Goal: Transaction & Acquisition: Purchase product/service

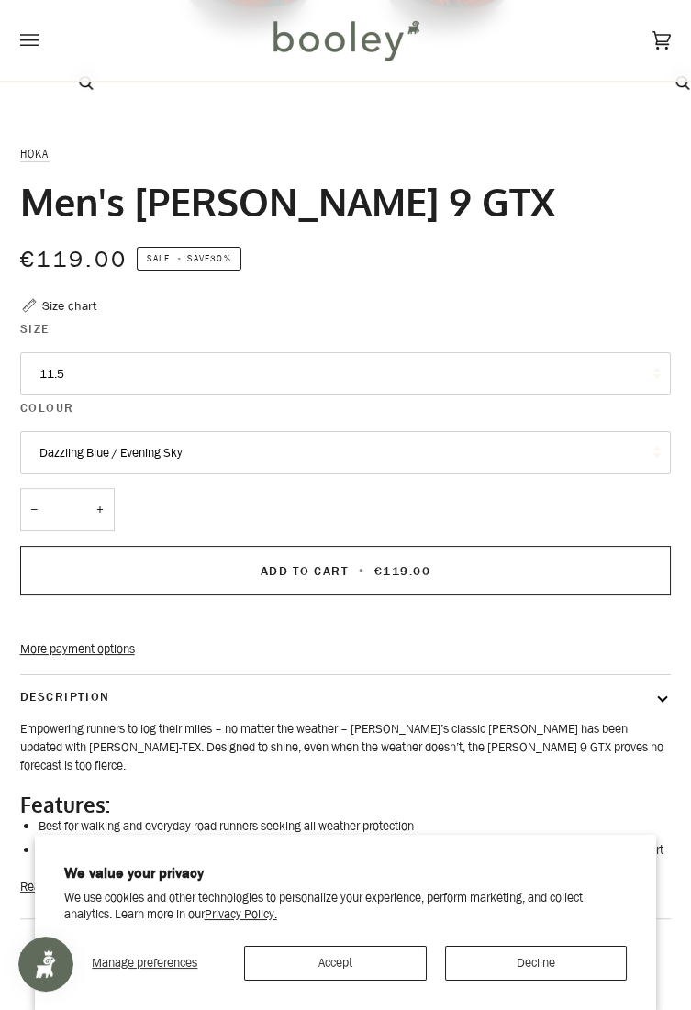
scroll to position [587, 0]
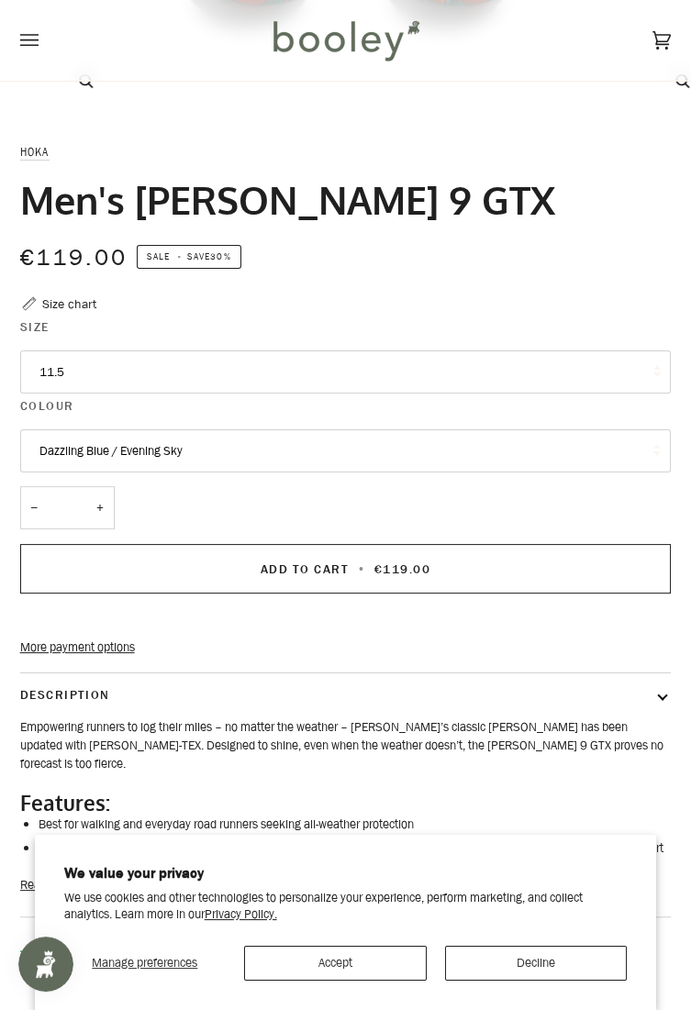
click at [599, 374] on button "11.5" at bounding box center [346, 373] width 652 height 44
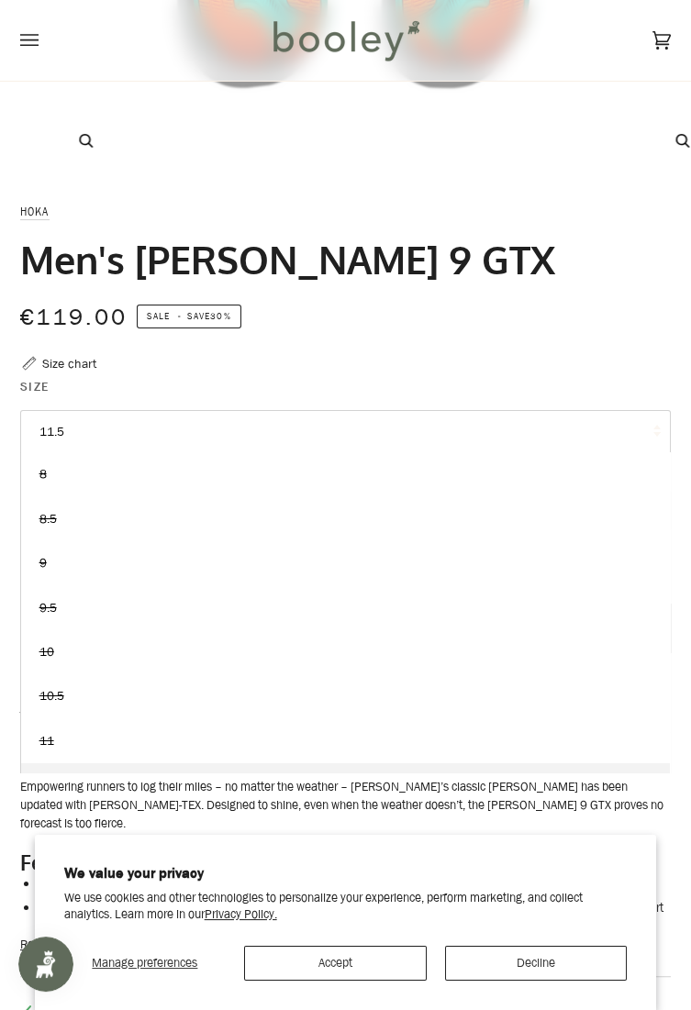
scroll to position [524, 0]
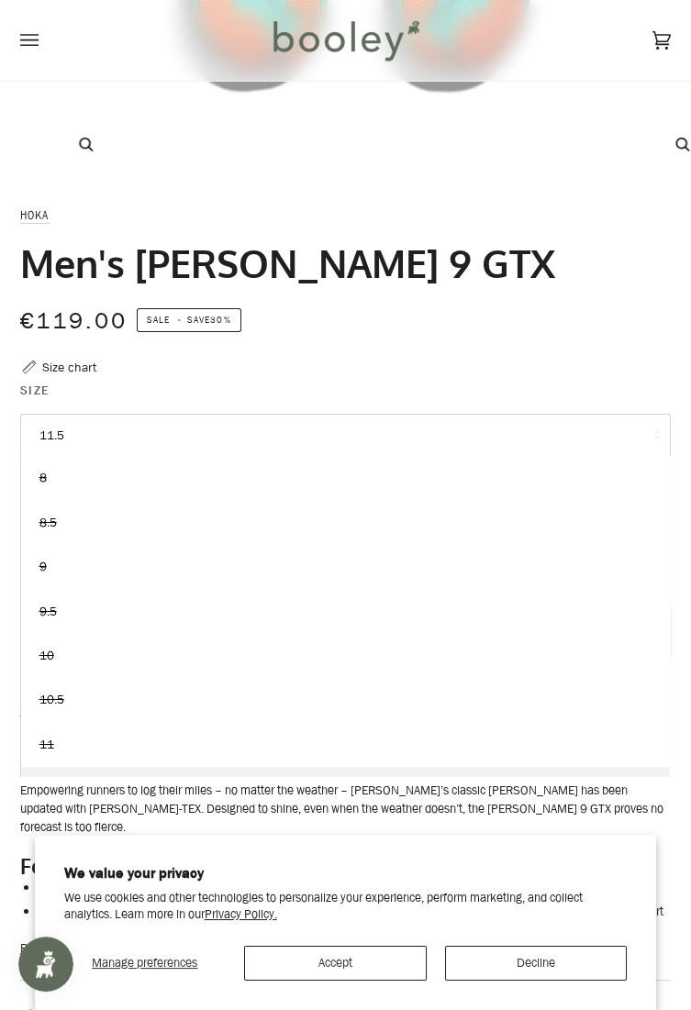
click at [630, 329] on div "€119.00 Sale • Save 30%" at bounding box center [346, 320] width 652 height 37
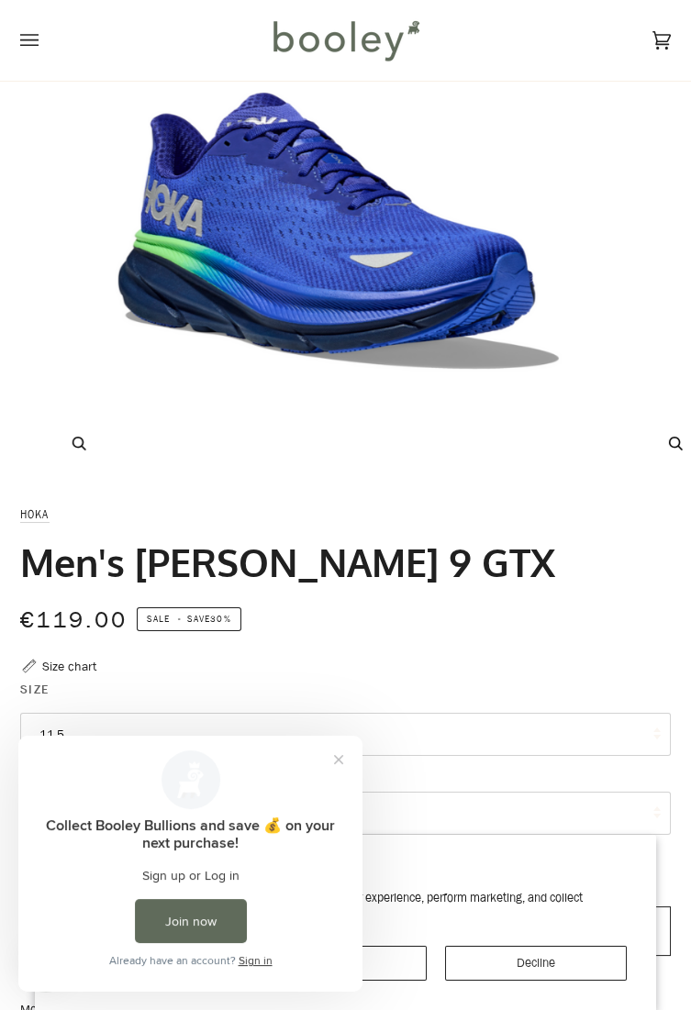
scroll to position [231, 0]
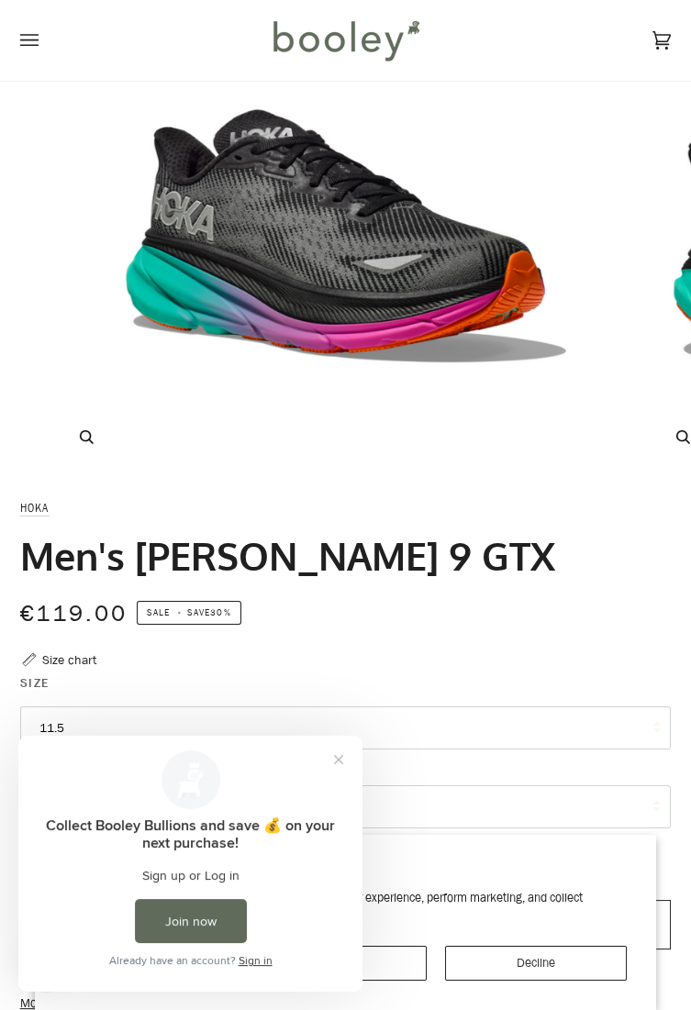
click at [566, 385] on img "Hoka Men's Clifton 9 GTX Black / Electric Aqua - Booley Galway" at bounding box center [345, 177] width 587 height 587
click at [73, 436] on button "Zoom" at bounding box center [86, 437] width 32 height 32
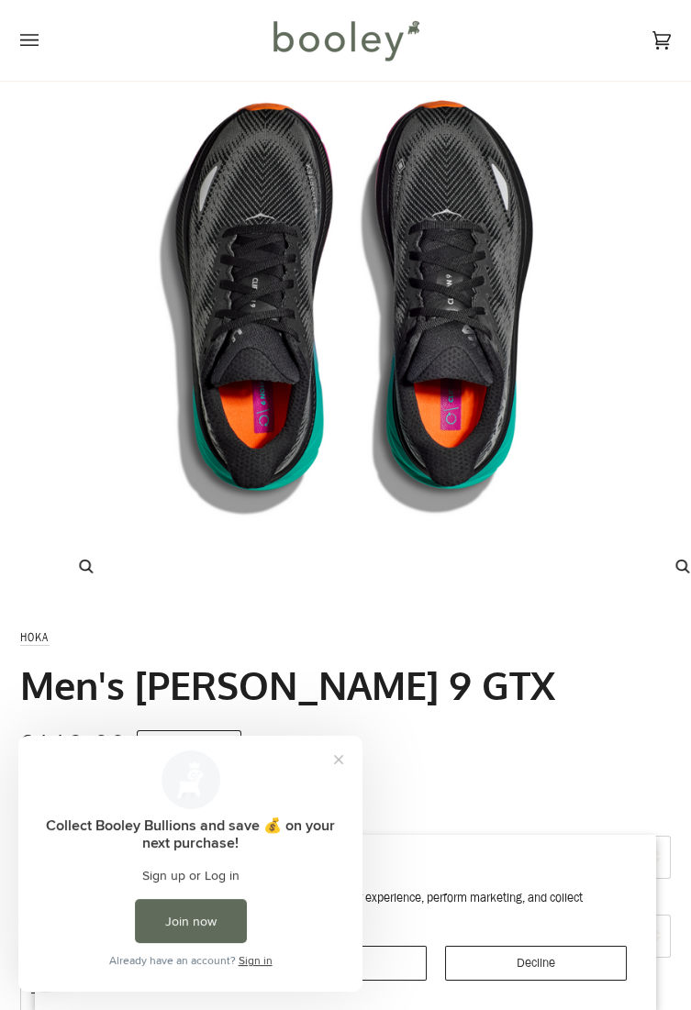
scroll to position [102, 0]
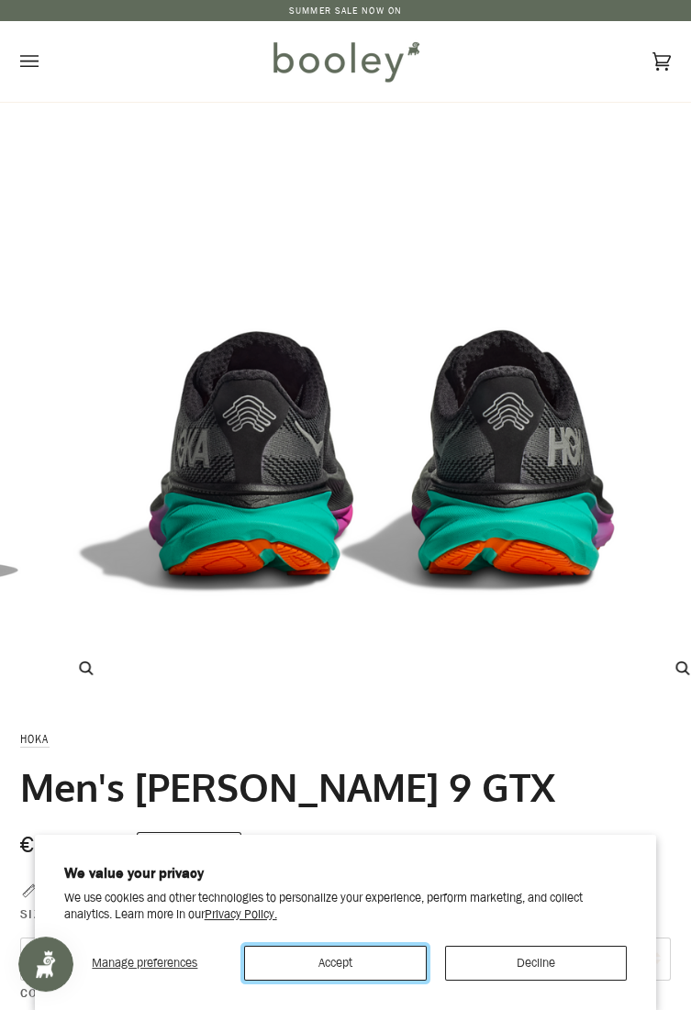
click at [371, 954] on button "Accept" at bounding box center [335, 963] width 183 height 35
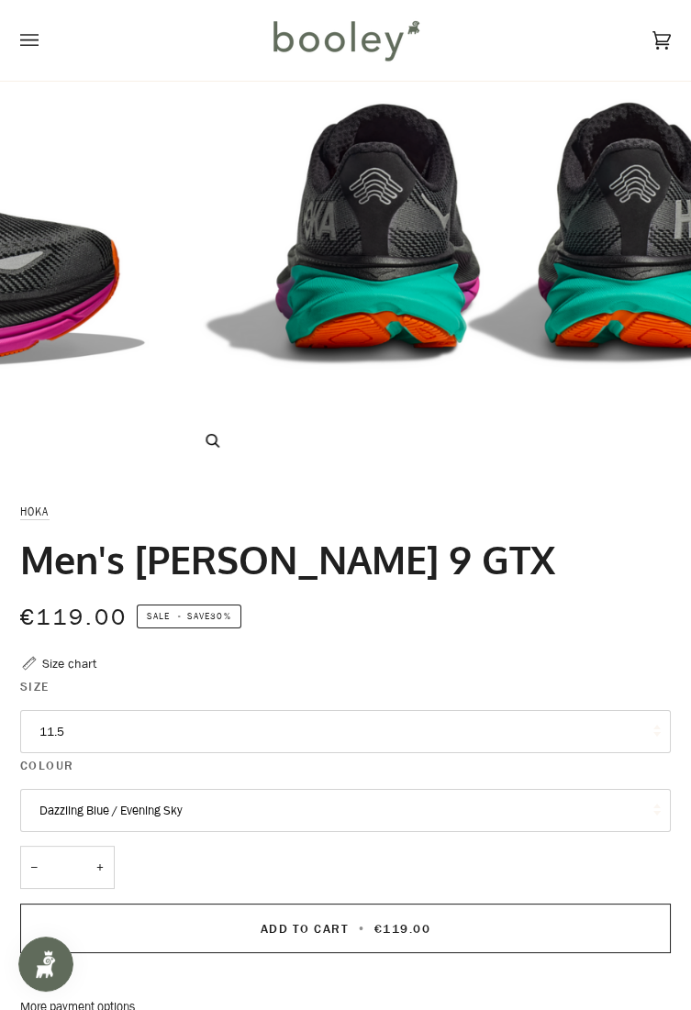
scroll to position [232, 0]
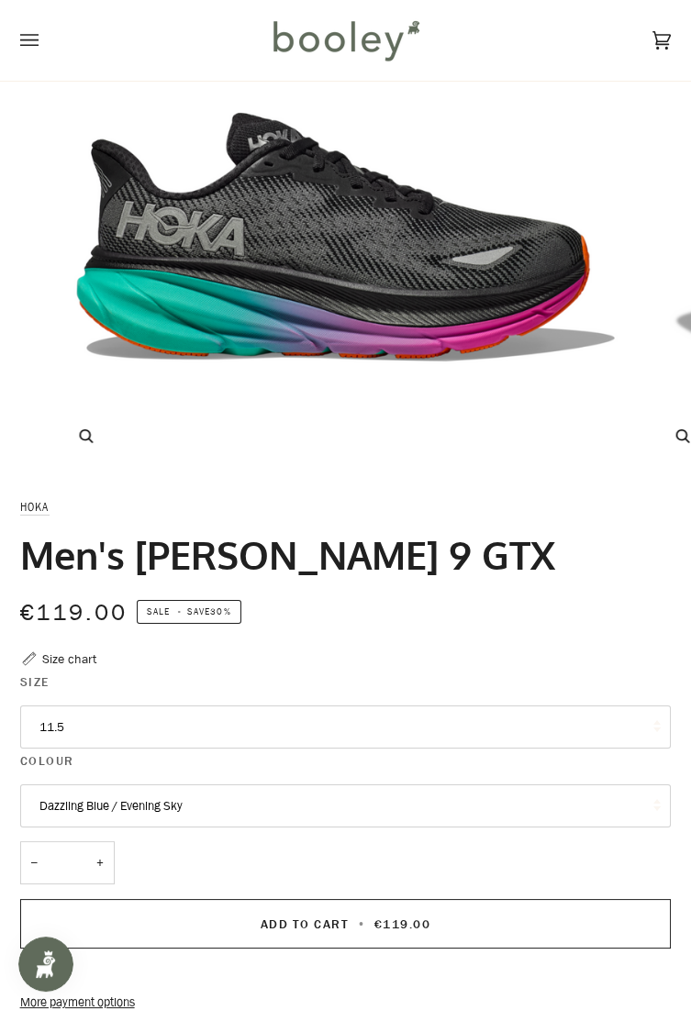
click at [583, 808] on button "Dazzling Blue / Evening Sky" at bounding box center [346, 807] width 652 height 44
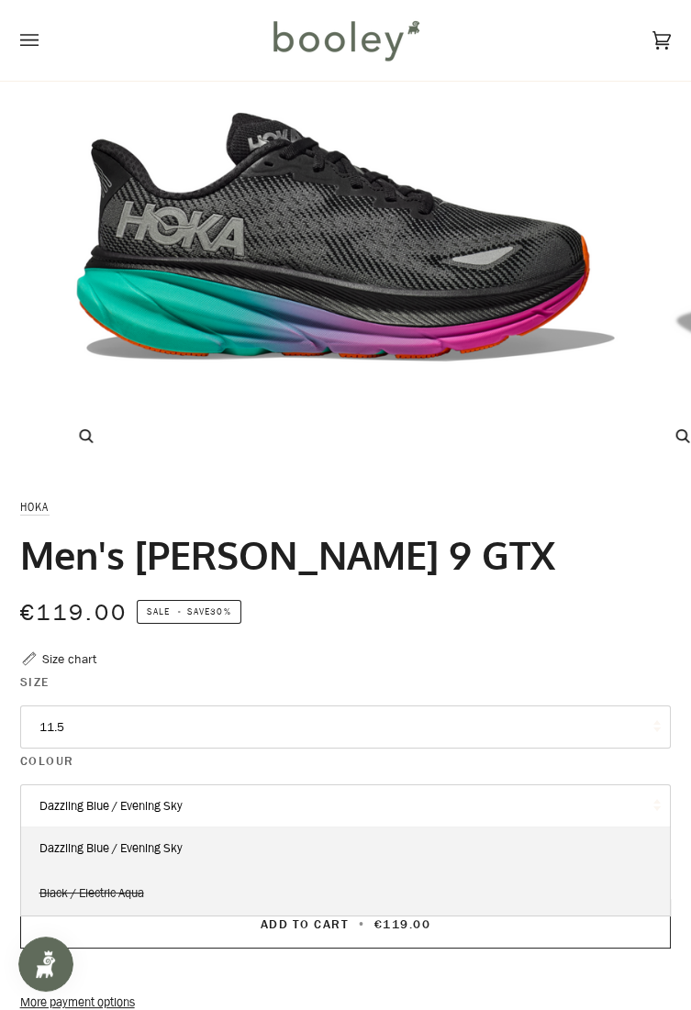
click at [140, 885] on span "Black / Electric Aqua" at bounding box center [91, 893] width 105 height 17
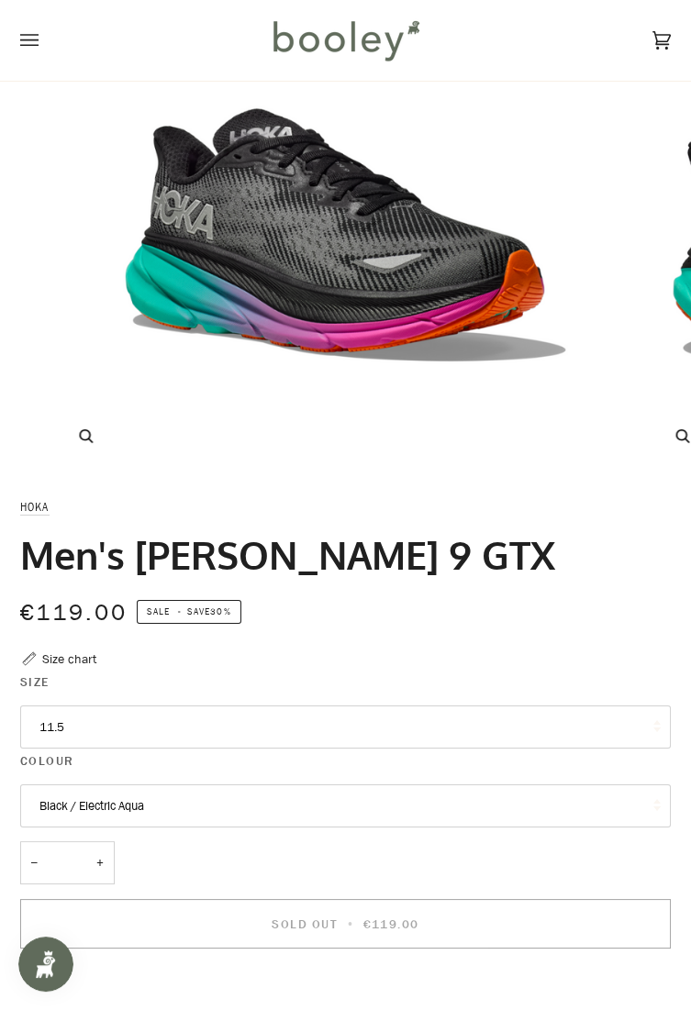
click at [200, 801] on button "Black / Electric Aqua" at bounding box center [346, 807] width 652 height 44
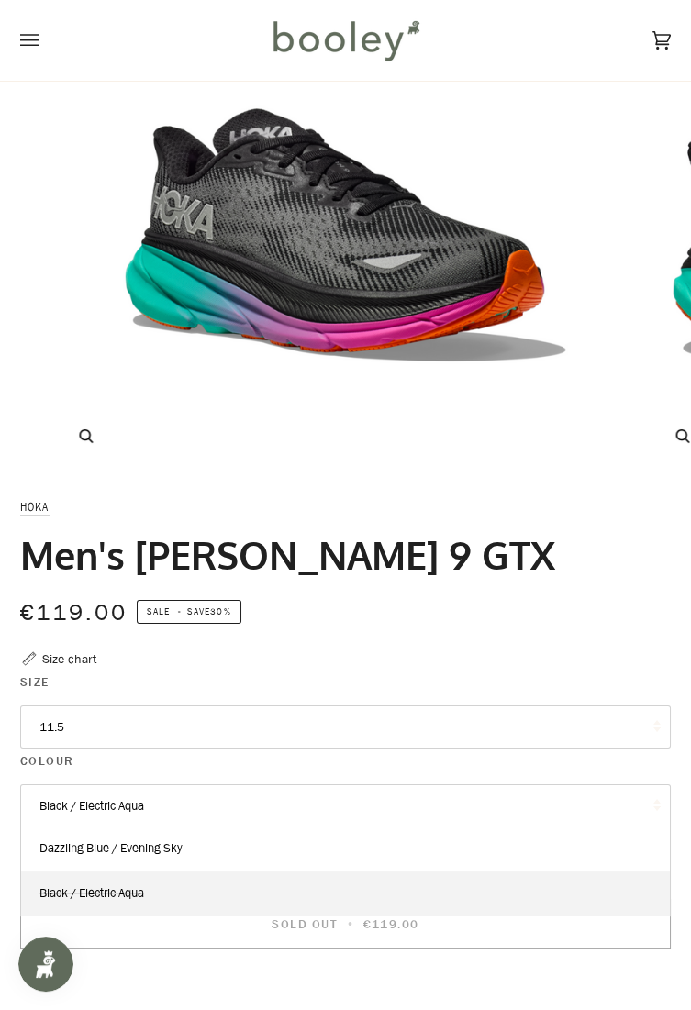
click at [162, 805] on button "Black / Electric Aqua" at bounding box center [346, 807] width 652 height 44
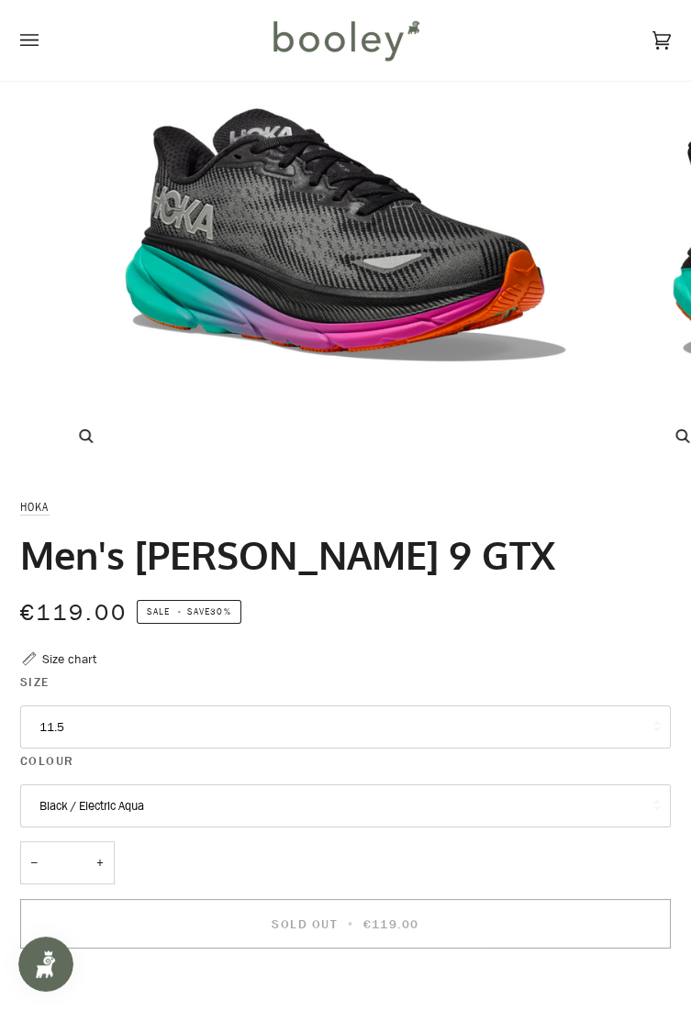
click at [243, 804] on button "Black / Electric Aqua" at bounding box center [346, 807] width 652 height 44
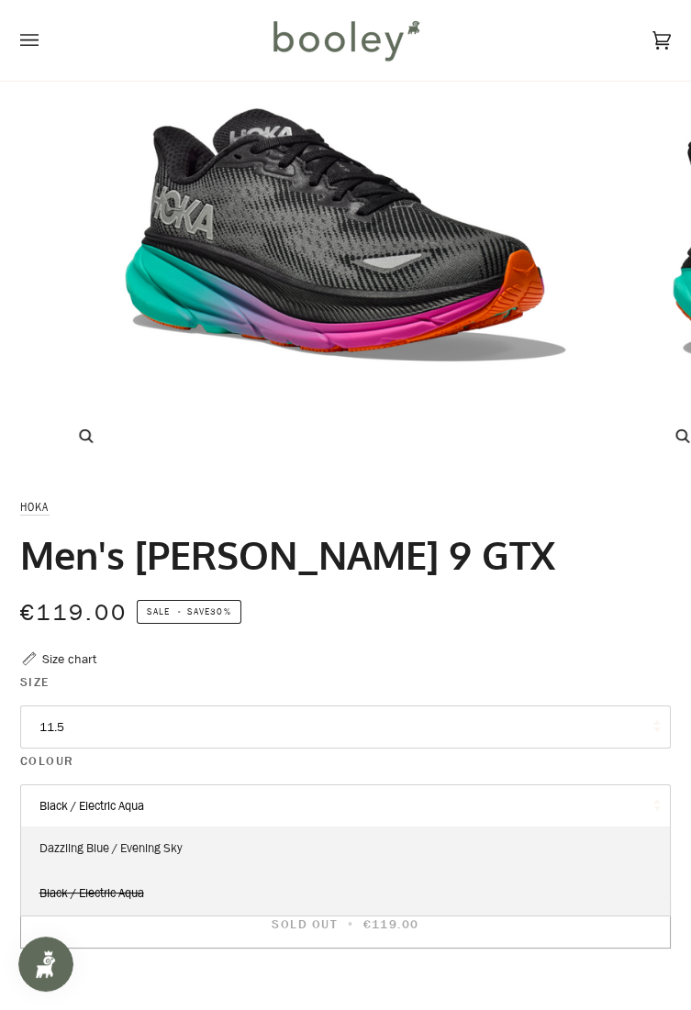
click at [179, 847] on span "Dazzling Blue / Evening Sky" at bounding box center [110, 848] width 143 height 17
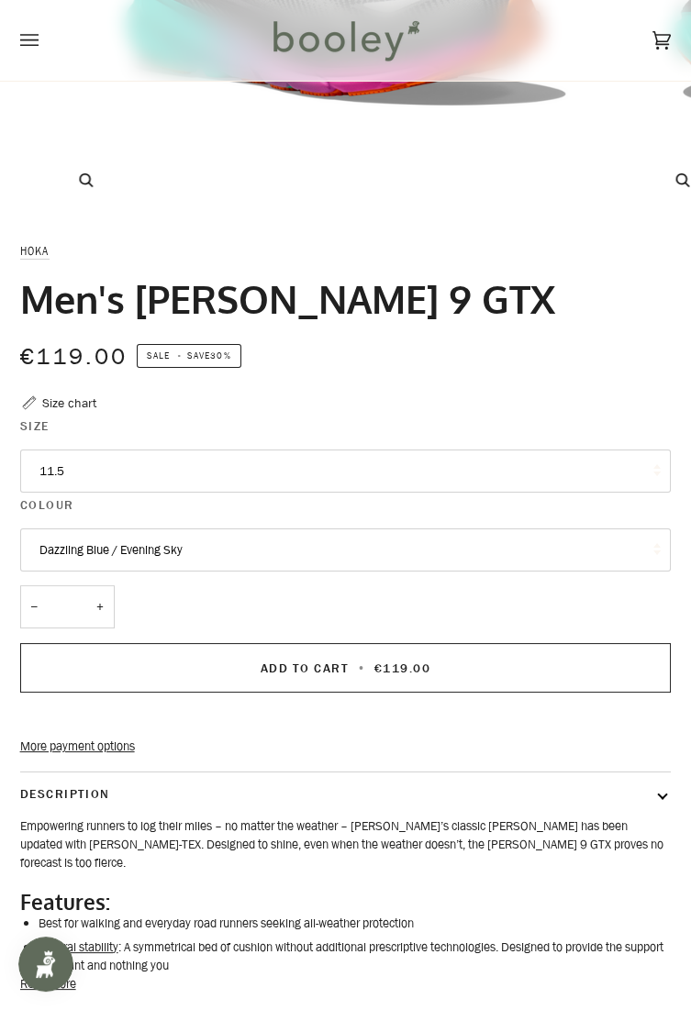
scroll to position [494, 0]
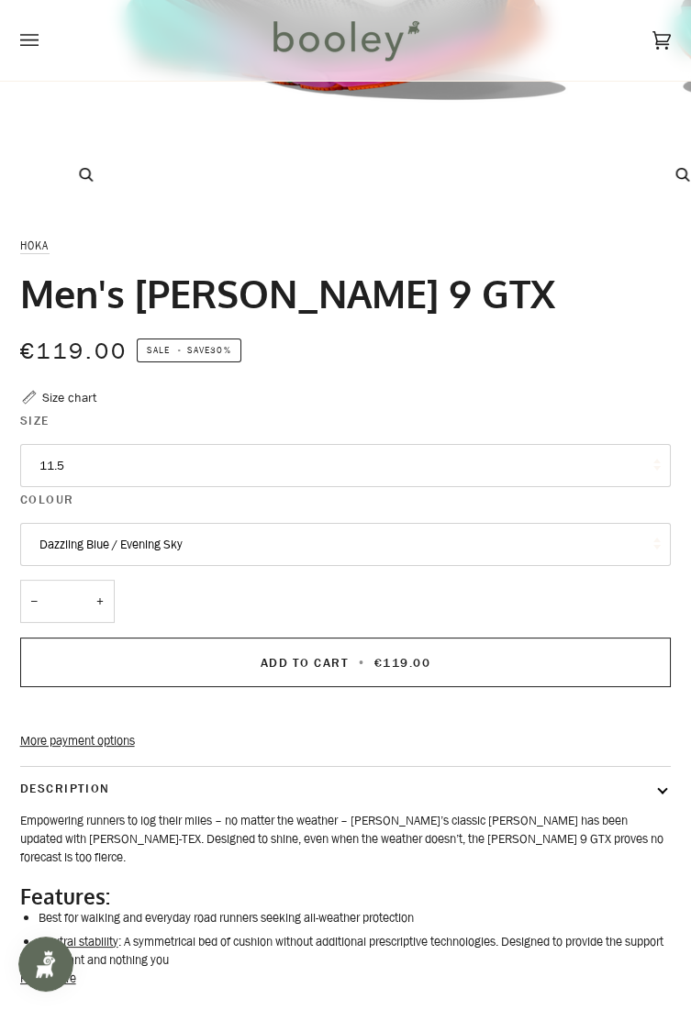
click at [631, 467] on button "11.5" at bounding box center [346, 466] width 652 height 44
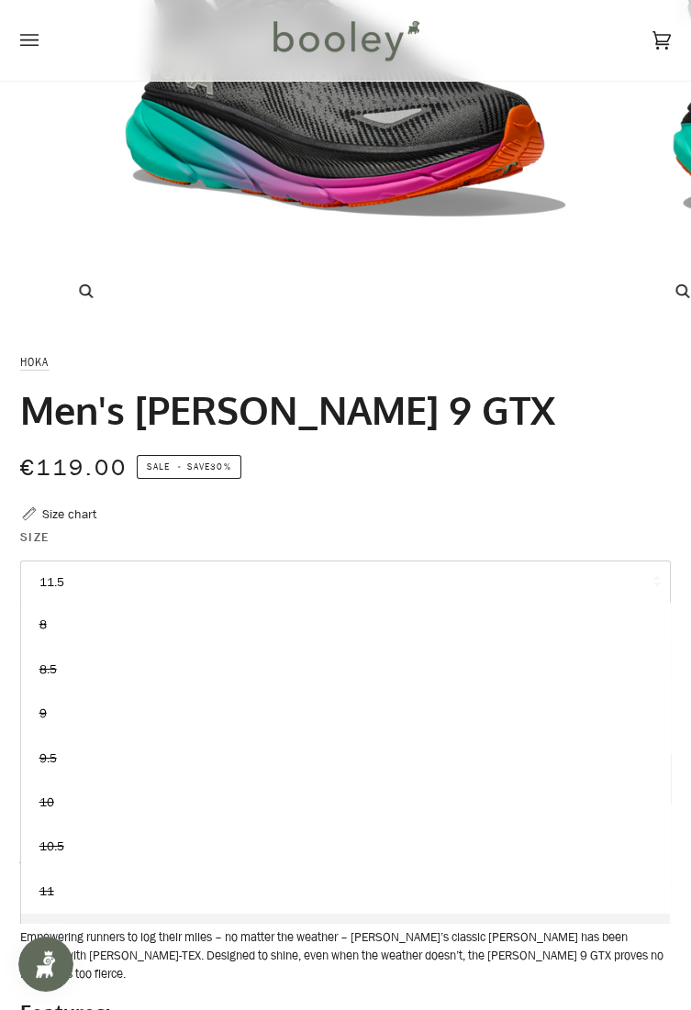
scroll to position [370, 0]
